Goal: Transaction & Acquisition: Purchase product/service

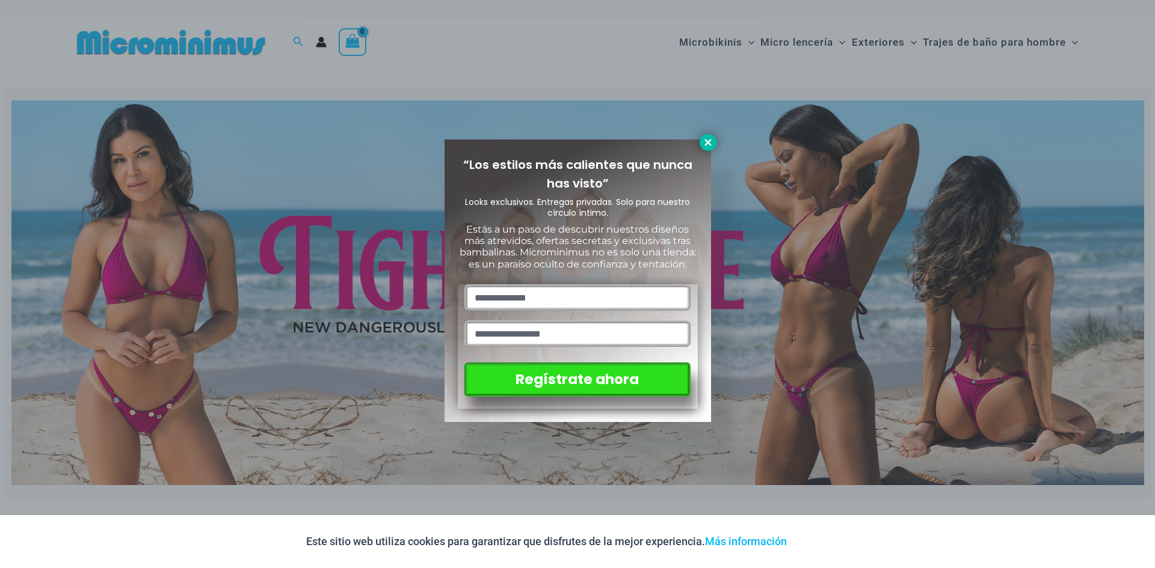
click at [706, 142] on icon at bounding box center [708, 142] width 11 height 11
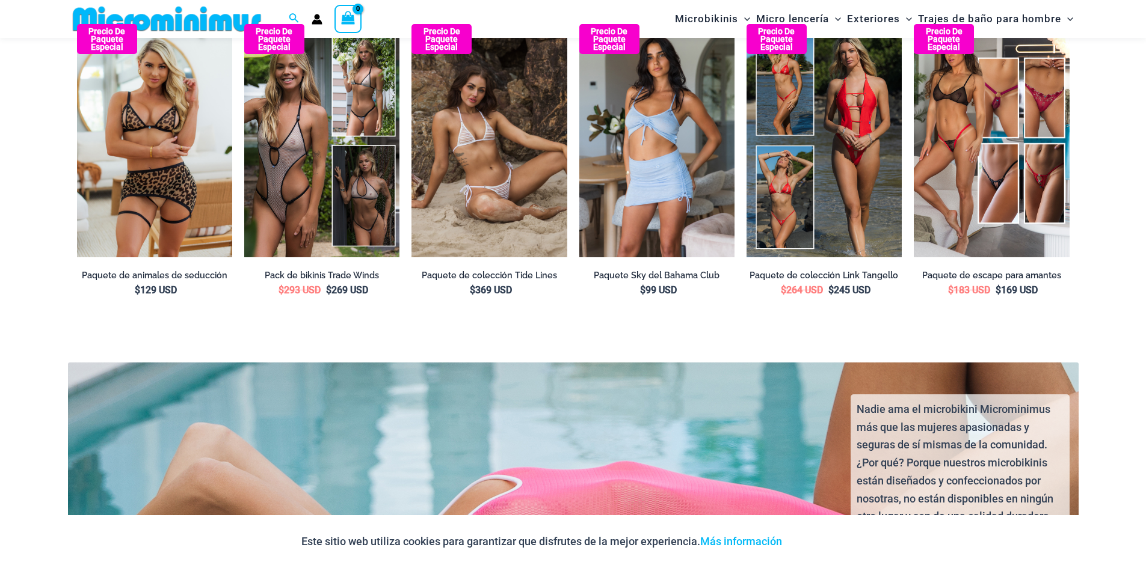
scroll to position [2155, 0]
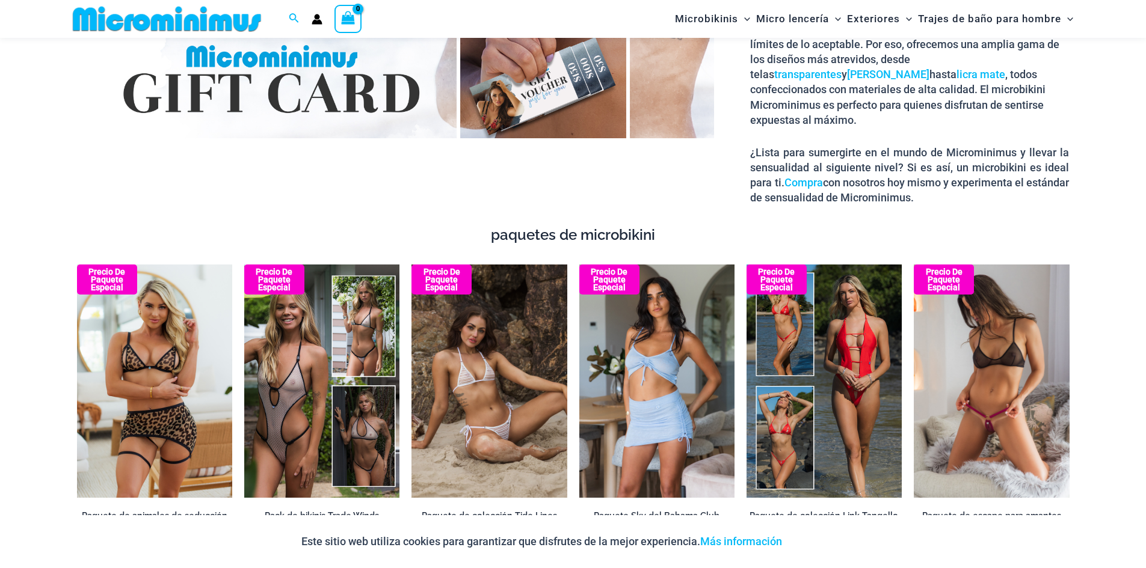
click at [1000, 405] on img at bounding box center [991, 381] width 155 height 233
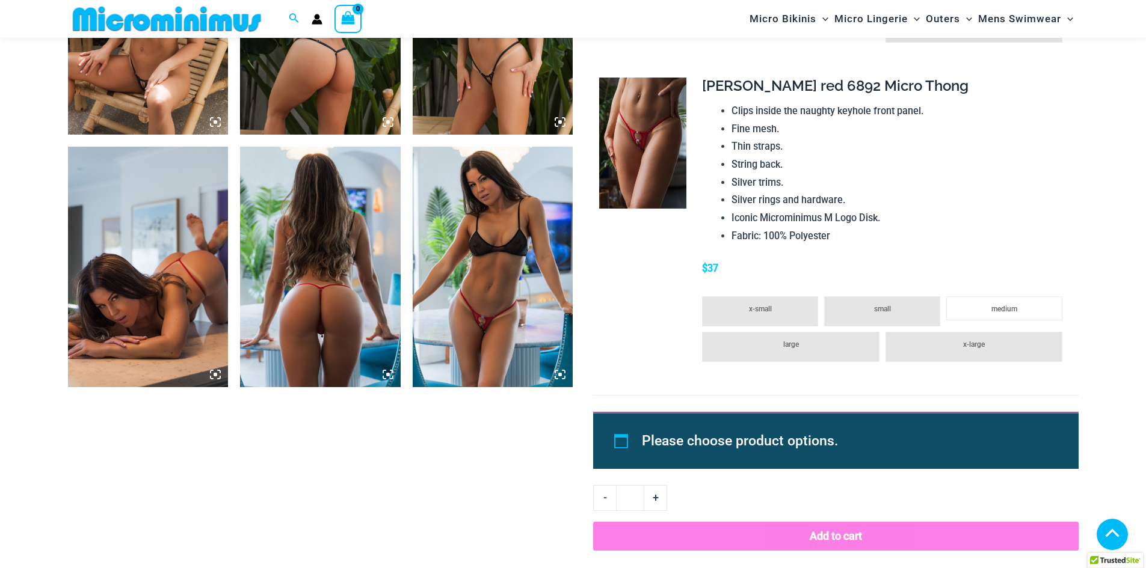
scroll to position [1493, 0]
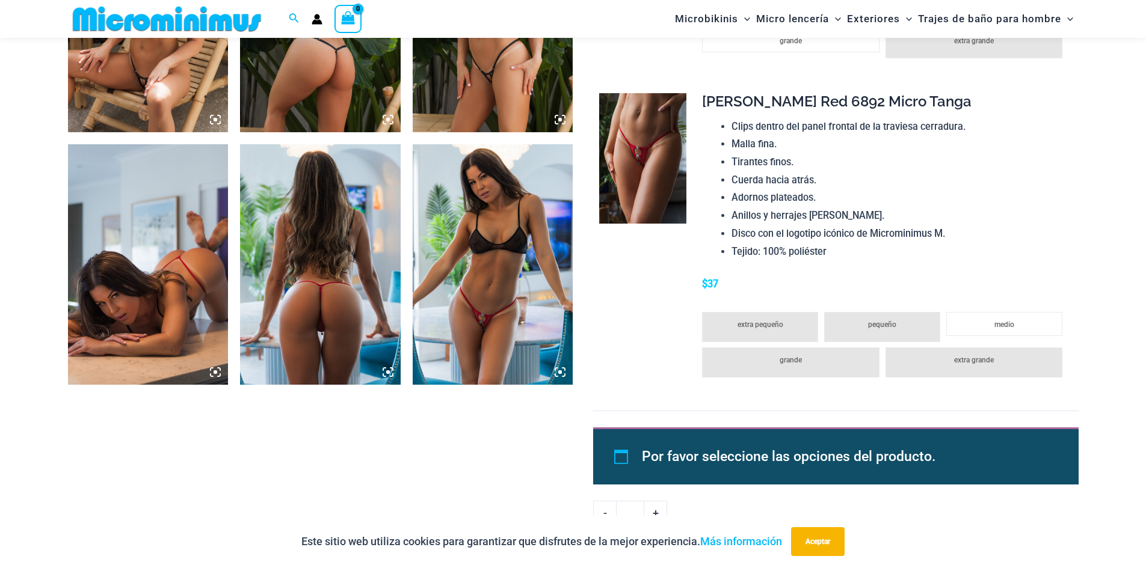
click at [387, 371] on icon at bounding box center [388, 372] width 11 height 11
